Goal: Navigation & Orientation: Find specific page/section

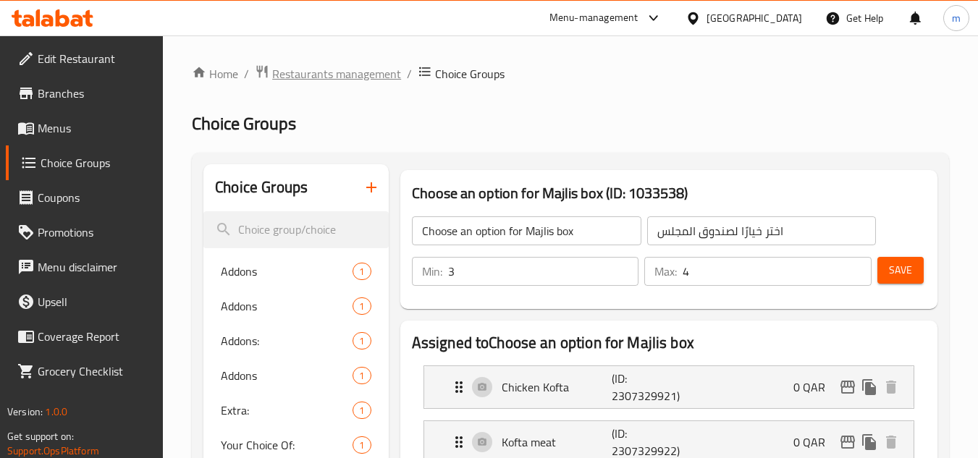
click at [358, 72] on span "Restaurants management" at bounding box center [336, 73] width 129 height 17
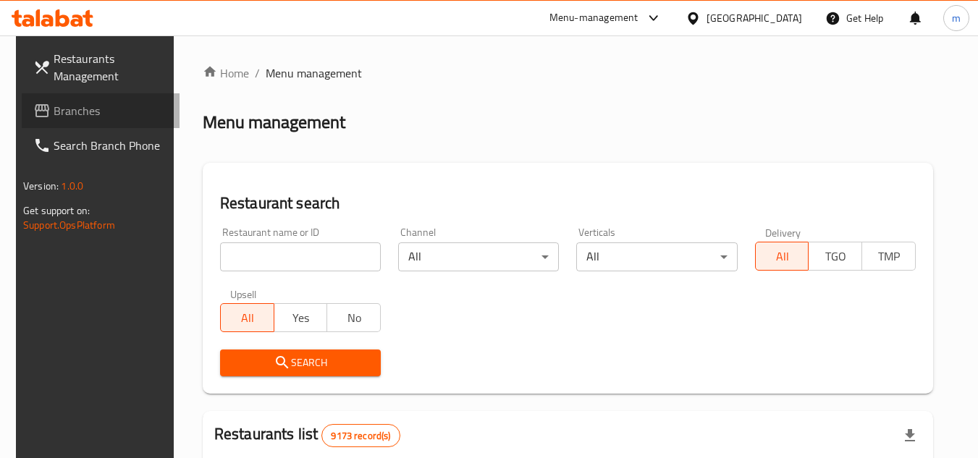
click at [105, 116] on span "Branches" at bounding box center [111, 110] width 114 height 17
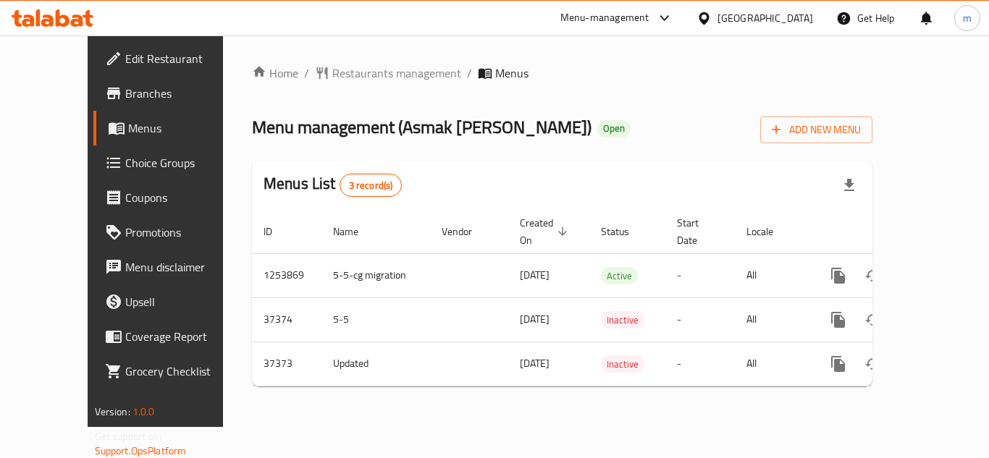
click at [757, 18] on div "United Arab Emirates" at bounding box center [765, 18] width 96 height 16
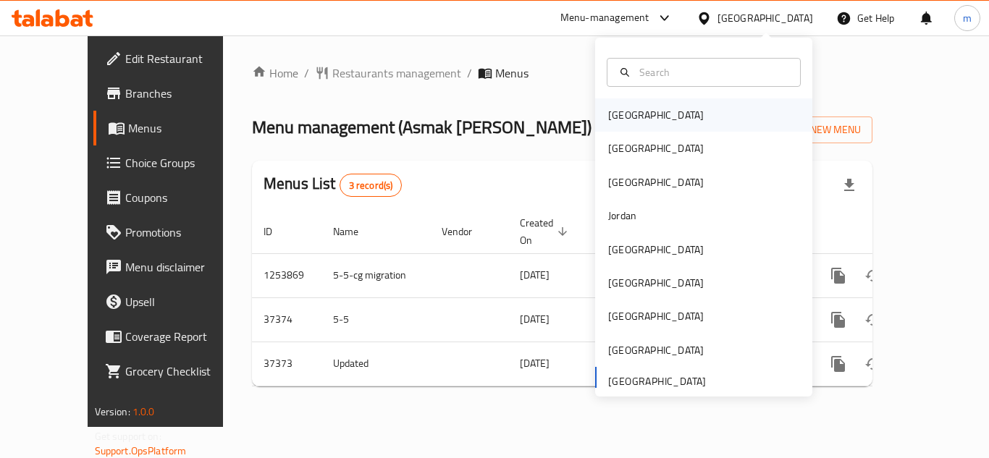
click at [666, 122] on div "[GEOGRAPHIC_DATA]" at bounding box center [703, 114] width 217 height 33
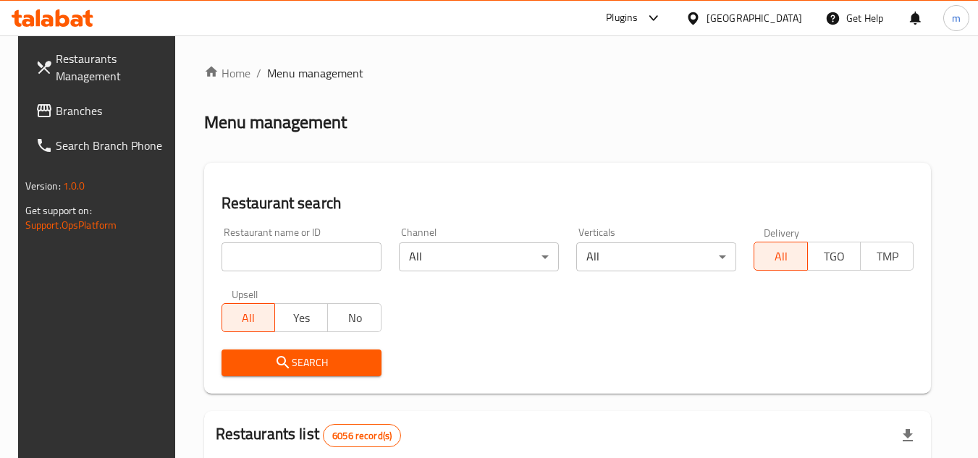
click at [56, 117] on span "Branches" at bounding box center [113, 110] width 114 height 17
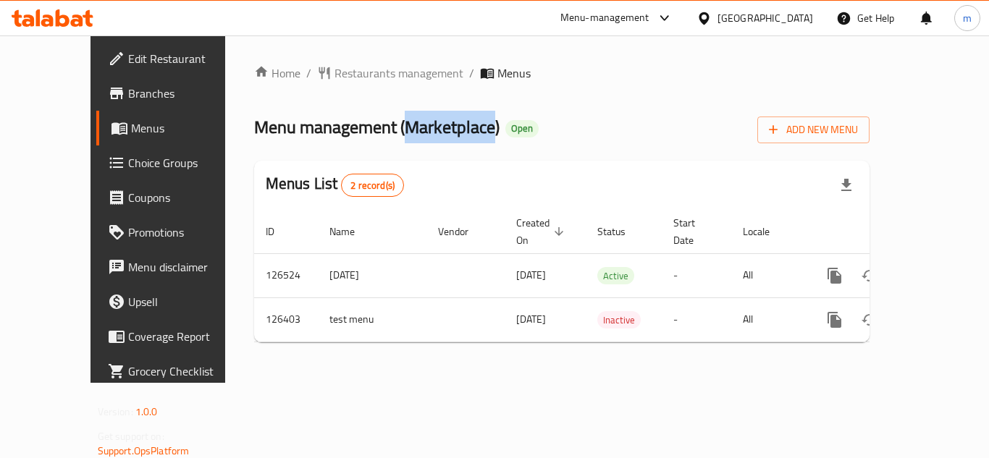
drag, startPoint x: 347, startPoint y: 130, endPoint x: 433, endPoint y: 130, distance: 85.4
click at [433, 130] on span "Menu management ( Marketplace )" at bounding box center [376, 127] width 245 height 33
click at [423, 168] on div "Menus List 2 record(s)" at bounding box center [562, 185] width 616 height 49
drag, startPoint x: 345, startPoint y: 131, endPoint x: 435, endPoint y: 131, distance: 89.7
click at [435, 131] on span "Menu management ( Marketplace )" at bounding box center [376, 127] width 245 height 33
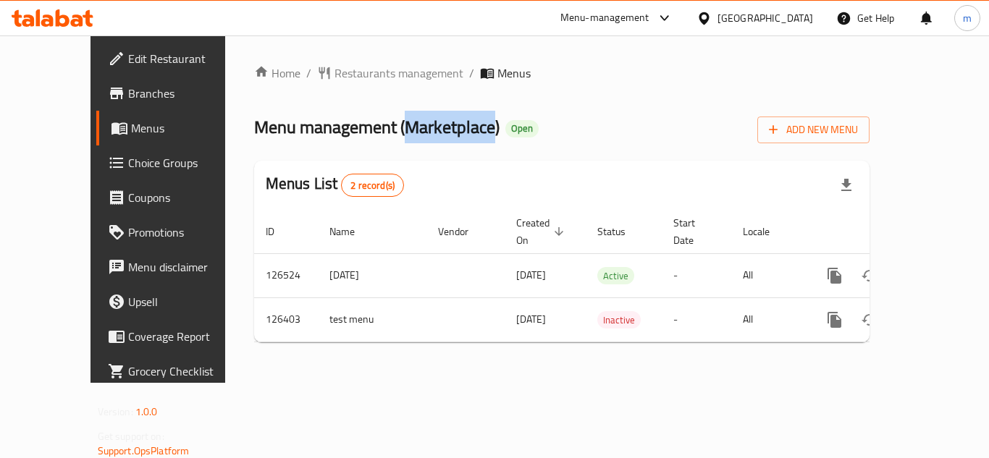
click at [435, 131] on span "Menu management ( Marketplace )" at bounding box center [376, 127] width 245 height 33
drag, startPoint x: 435, startPoint y: 131, endPoint x: 349, endPoint y: 137, distance: 86.3
click at [349, 137] on span "Menu management ( Marketplace )" at bounding box center [376, 127] width 245 height 33
drag, startPoint x: 349, startPoint y: 137, endPoint x: 383, endPoint y: 137, distance: 34.0
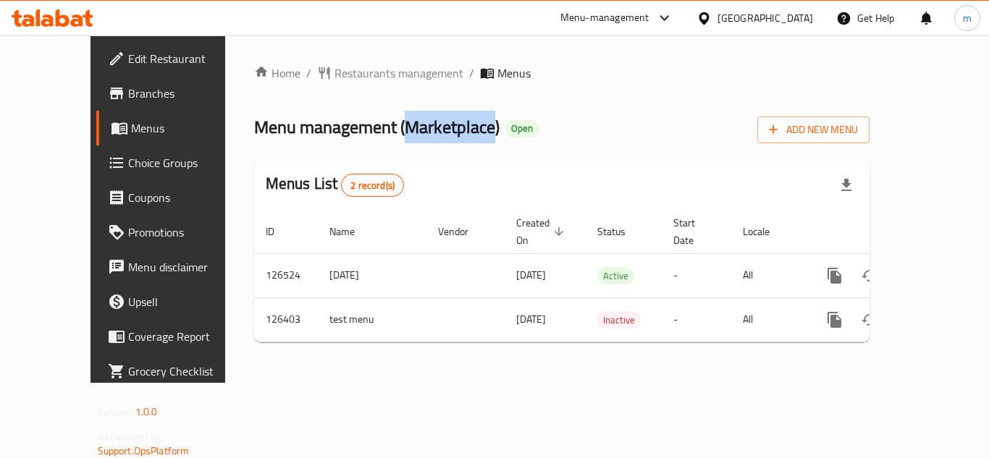
click at [383, 137] on span "Menu management ( Marketplace )" at bounding box center [376, 127] width 245 height 33
